Goal: Task Accomplishment & Management: Manage account settings

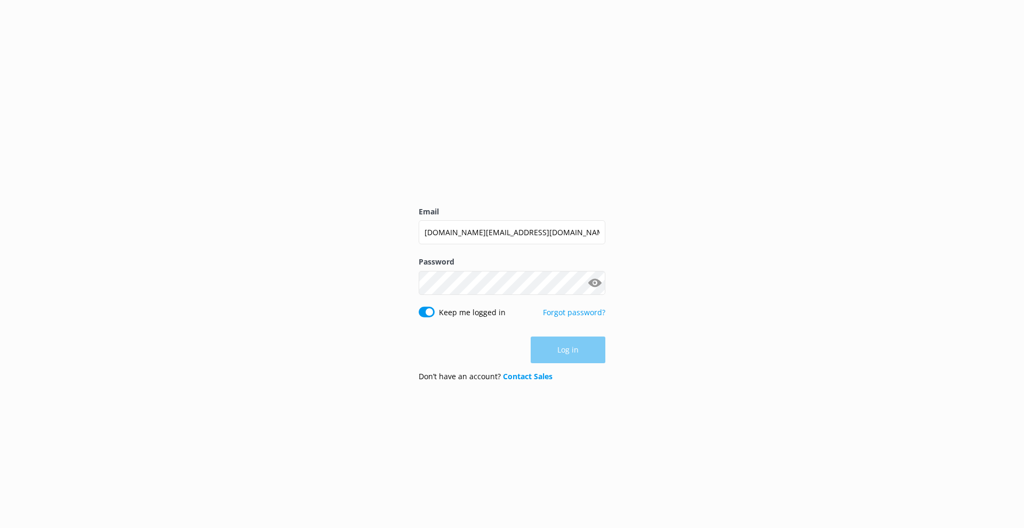
type input "crdg.digital@gmail.com"
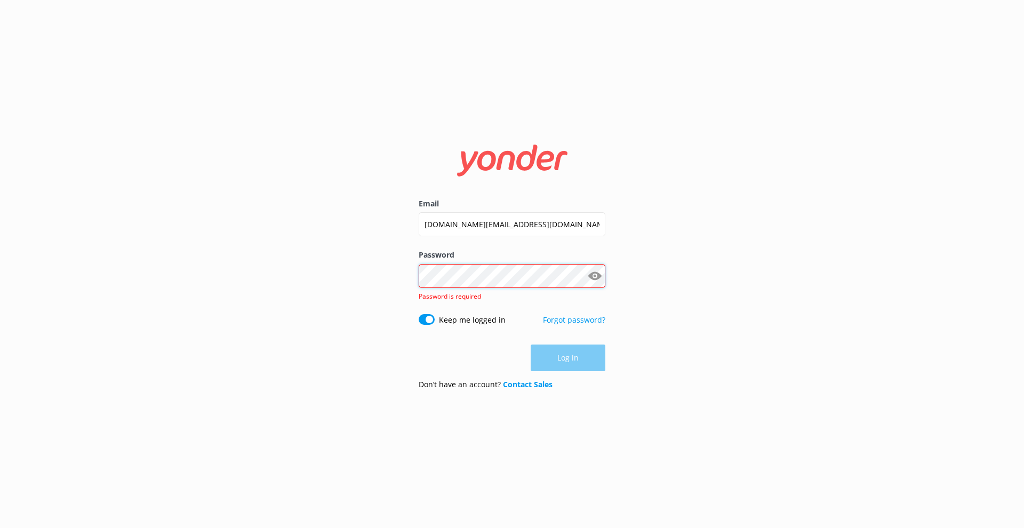
click at [568, 350] on button "Log in" at bounding box center [568, 358] width 75 height 27
